Goal: Task Accomplishment & Management: Manage account settings

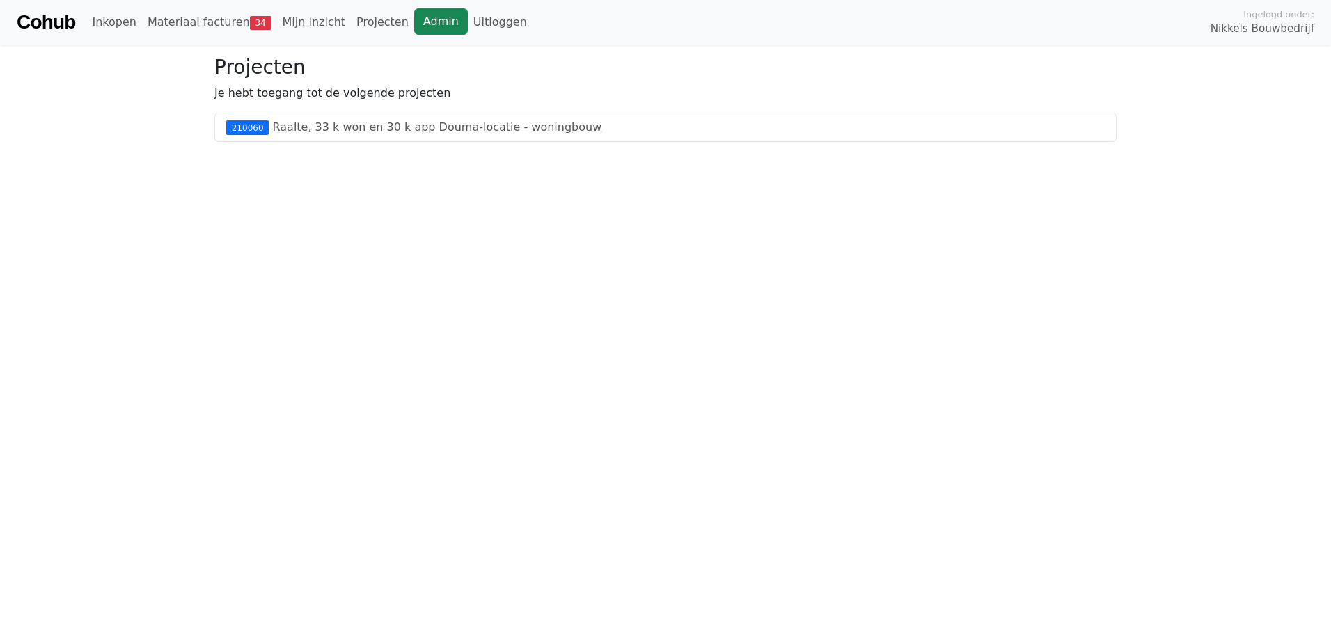
click at [414, 17] on link "Admin" at bounding box center [441, 21] width 54 height 26
click at [414, 16] on link "Admin" at bounding box center [441, 21] width 54 height 26
click at [225, 22] on link "Materiaal facturen 29" at bounding box center [209, 22] width 135 height 28
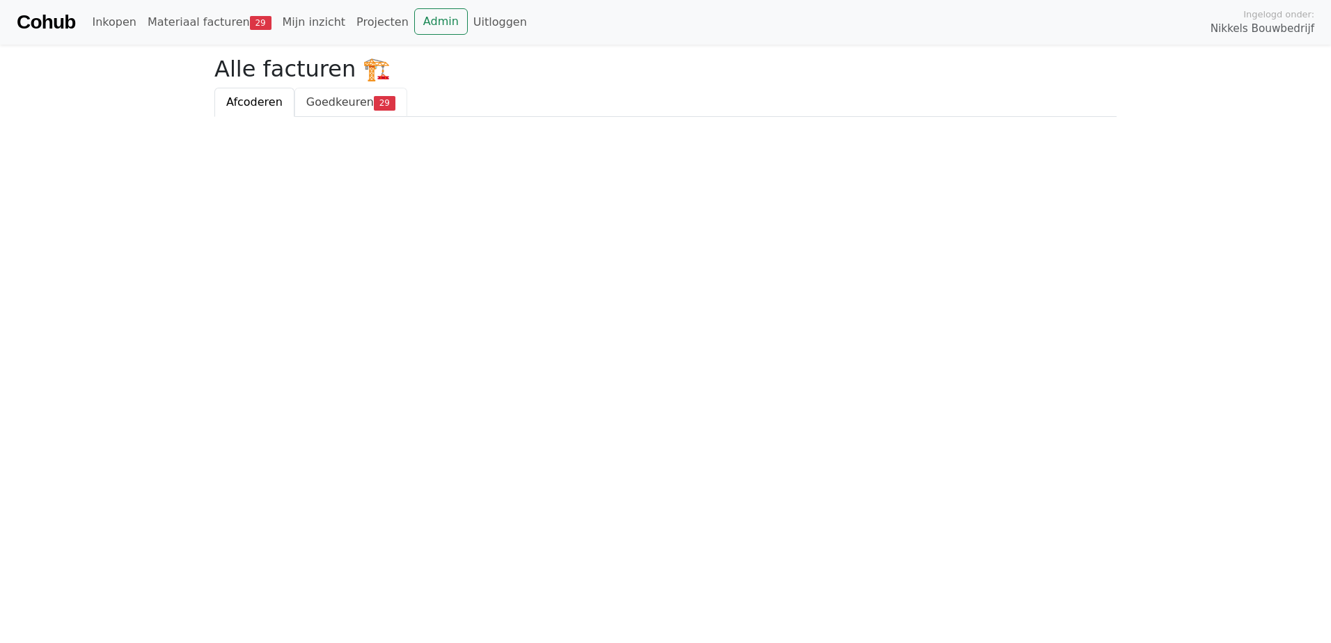
click at [338, 109] on span "Goedkeuren" at bounding box center [340, 101] width 68 height 13
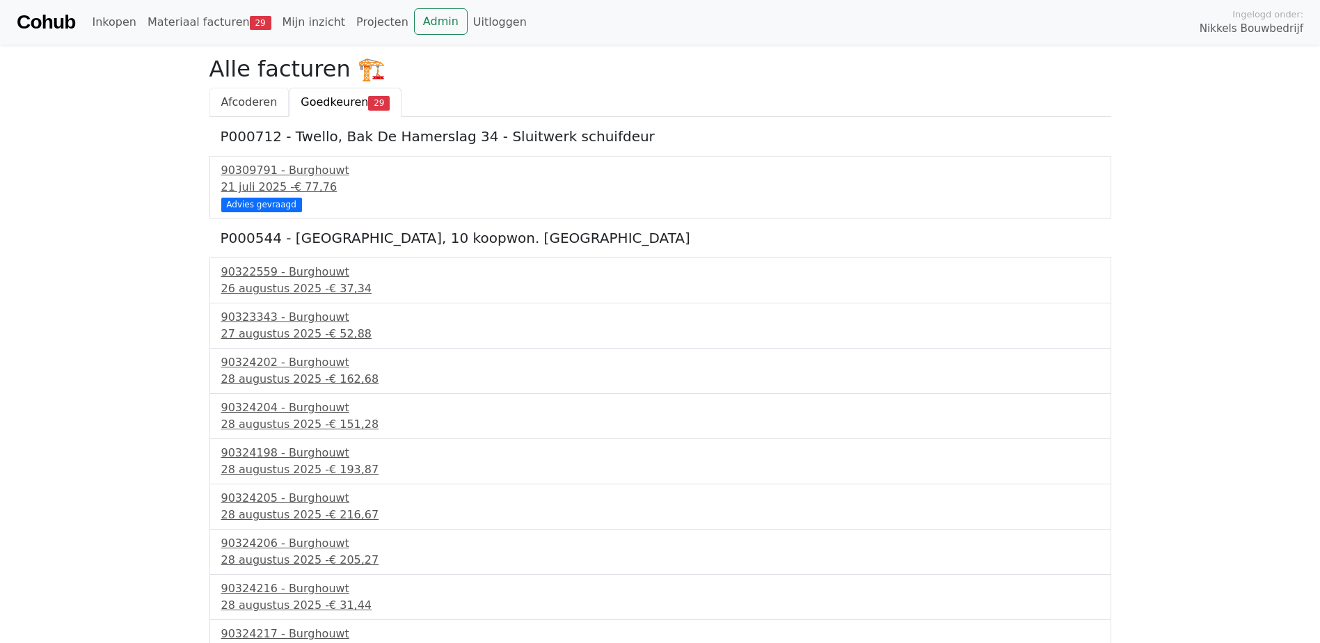
click at [244, 100] on span "Afcoderen" at bounding box center [249, 101] width 56 height 13
